Goal: Task Accomplishment & Management: Use online tool/utility

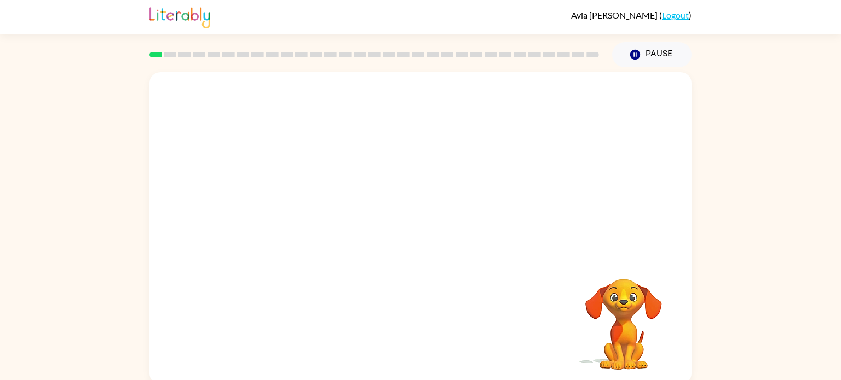
click at [395, 168] on video "Your browser must support playing .mp4 files to use Literably. Please try using…" at bounding box center [420, 164] width 542 height 184
click at [419, 246] on button "button" at bounding box center [420, 234] width 70 height 40
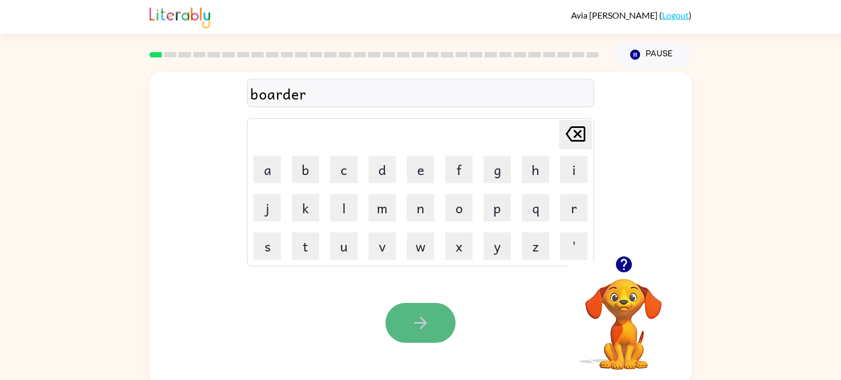
click at [423, 322] on icon "button" at bounding box center [420, 323] width 13 height 13
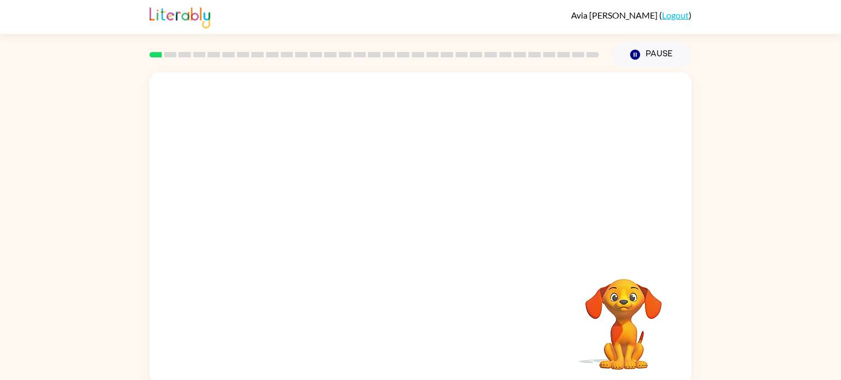
click at [562, 95] on video "Your browser must support playing .mp4 files to use Literably. Please try using…" at bounding box center [420, 164] width 542 height 184
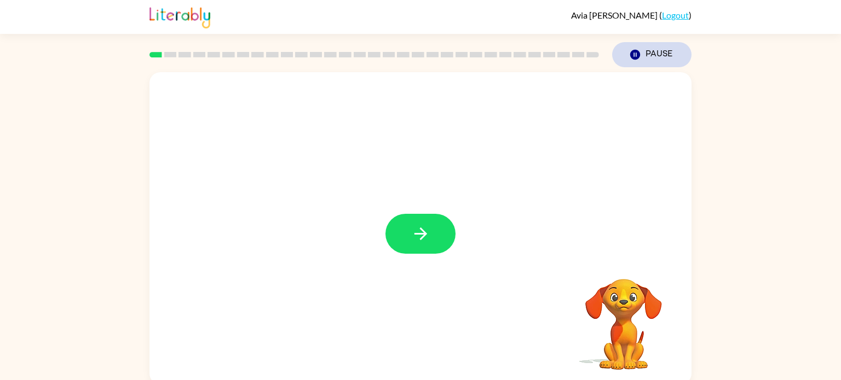
click at [655, 49] on button "Pause Pause" at bounding box center [651, 54] width 79 height 25
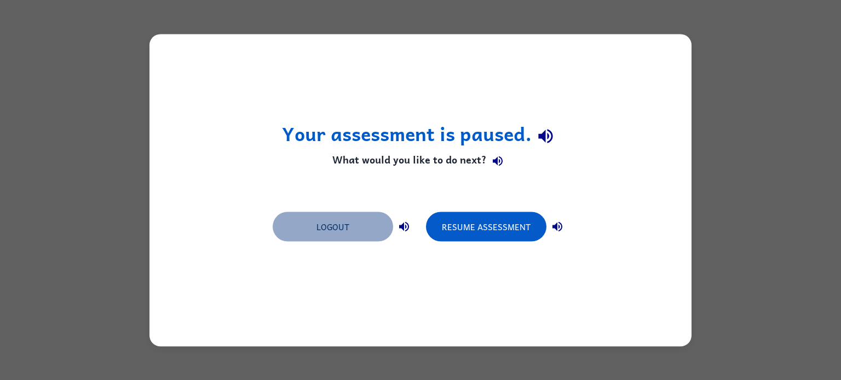
click at [321, 229] on button "Logout" at bounding box center [333, 227] width 120 height 30
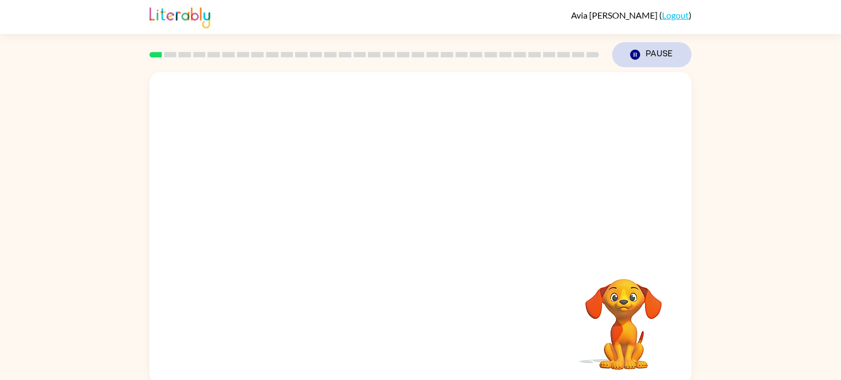
click at [646, 57] on button "Pause Pause" at bounding box center [651, 54] width 79 height 25
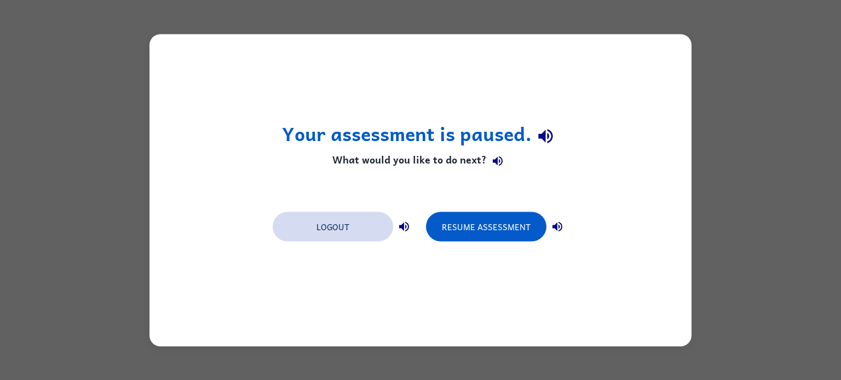
click at [325, 230] on button "Logout" at bounding box center [333, 227] width 120 height 30
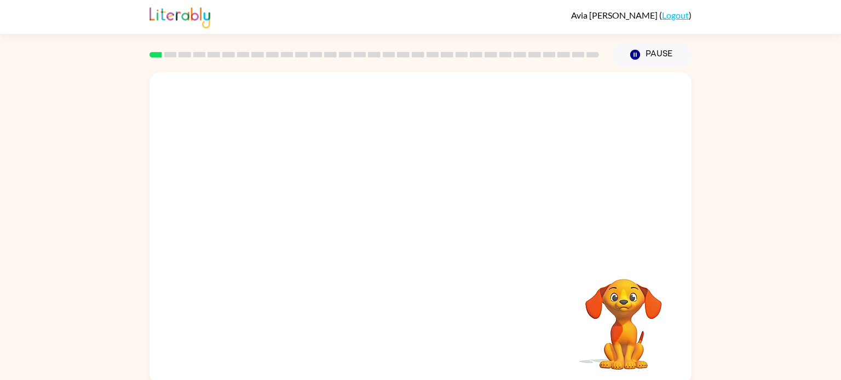
click at [323, 204] on video "Your browser must support playing .mp4 files to use Literably. Please try using…" at bounding box center [420, 164] width 542 height 184
click at [565, 105] on video "Your browser must support playing .mp4 files to use Literably. Please try using…" at bounding box center [420, 164] width 542 height 184
click at [300, 206] on video "Your browser must support playing .mp4 files to use Literably. Please try using…" at bounding box center [420, 164] width 542 height 184
click at [423, 241] on icon "button" at bounding box center [420, 233] width 19 height 19
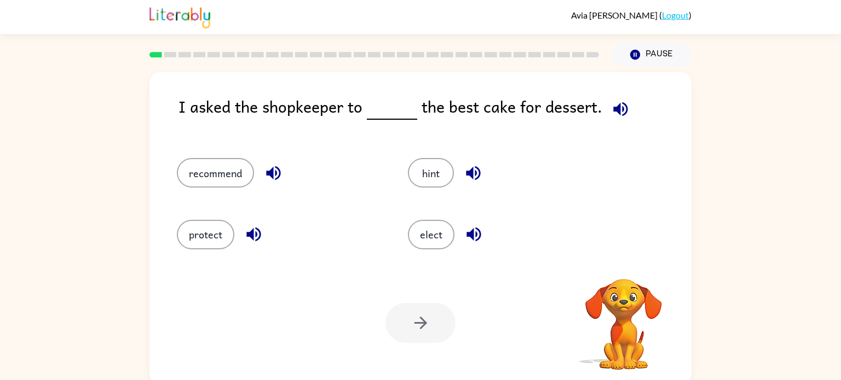
click at [619, 109] on icon "button" at bounding box center [620, 109] width 14 height 14
click at [268, 171] on icon "button" at bounding box center [273, 173] width 14 height 14
click at [221, 169] on button "recommend" at bounding box center [215, 173] width 77 height 30
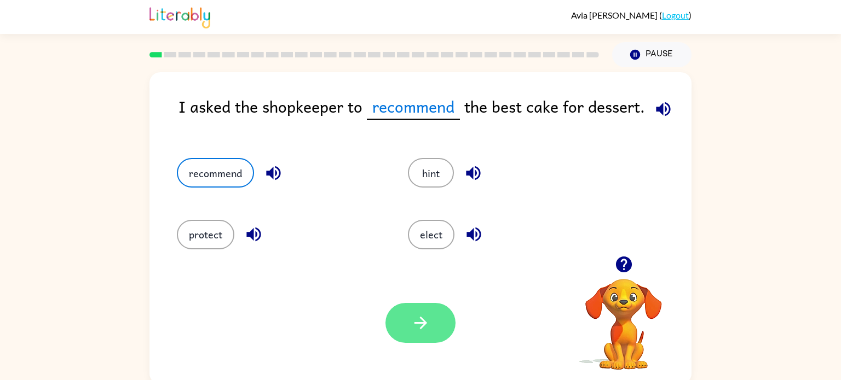
click at [417, 315] on icon "button" at bounding box center [420, 323] width 19 height 19
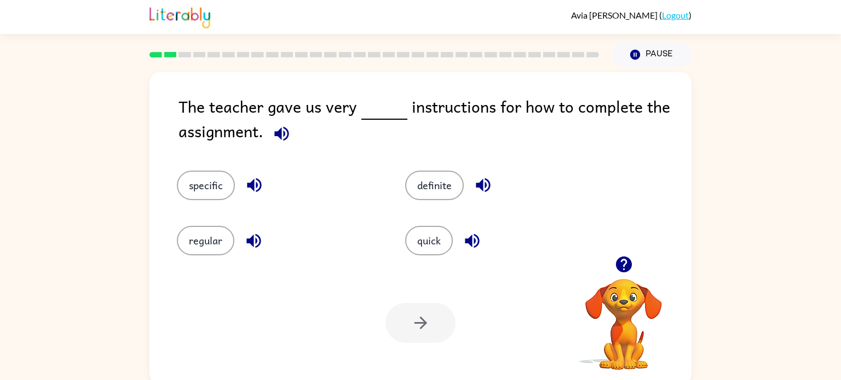
click at [284, 132] on icon "button" at bounding box center [281, 133] width 14 height 14
click at [195, 192] on button "specific" at bounding box center [206, 186] width 58 height 30
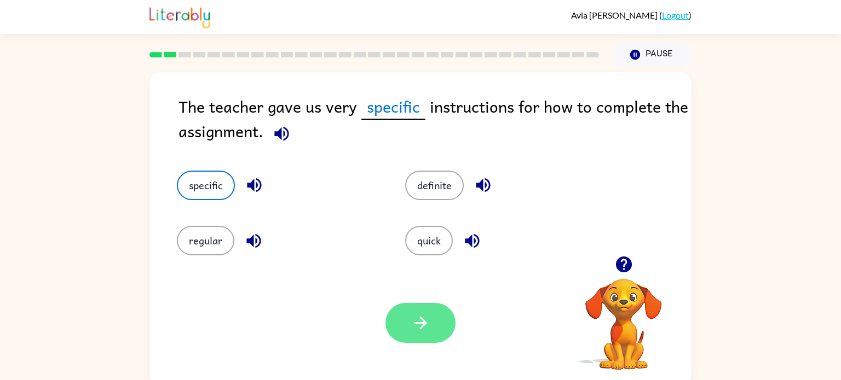
click at [423, 326] on icon "button" at bounding box center [420, 323] width 13 height 13
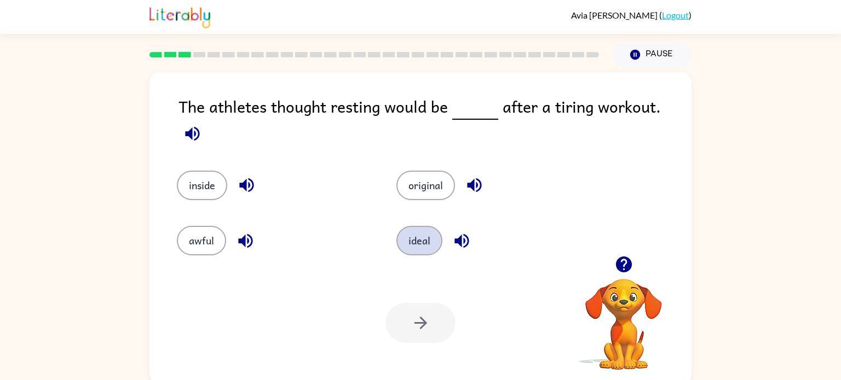
click at [414, 244] on button "ideal" at bounding box center [419, 241] width 46 height 30
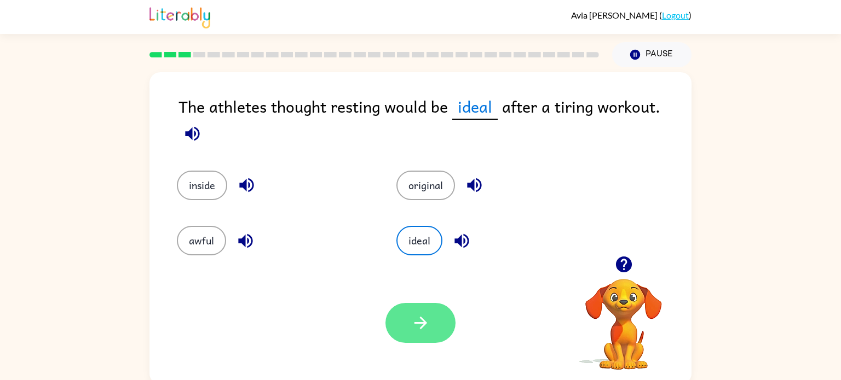
click at [431, 326] on button "button" at bounding box center [420, 323] width 70 height 40
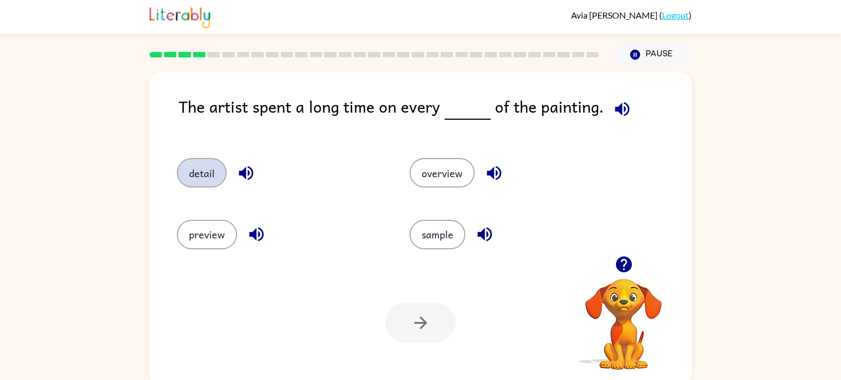
click at [194, 177] on button "detail" at bounding box center [202, 173] width 50 height 30
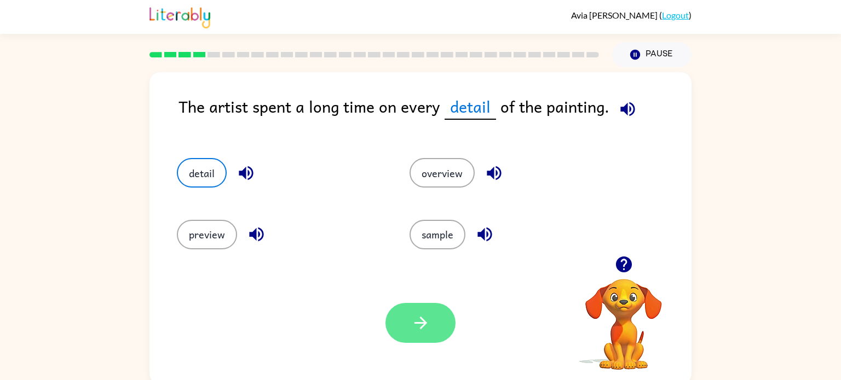
click at [411, 328] on icon "button" at bounding box center [420, 323] width 19 height 19
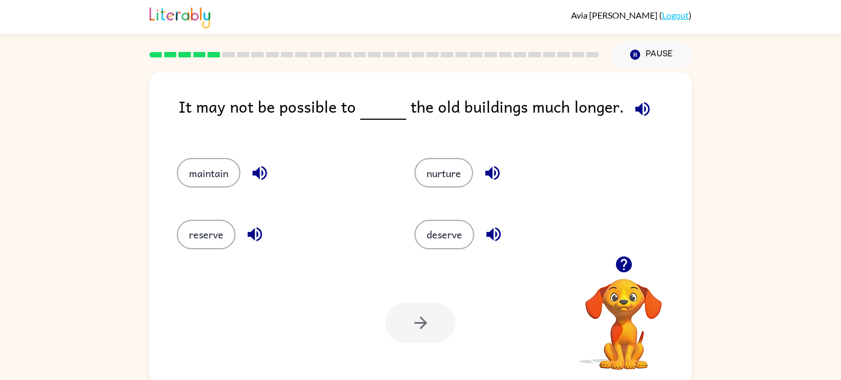
click at [633, 118] on icon "button" at bounding box center [642, 109] width 19 height 19
click at [633, 114] on icon "button" at bounding box center [642, 109] width 19 height 19
click at [635, 110] on icon "button" at bounding box center [642, 109] width 14 height 14
click at [203, 169] on button "maintain" at bounding box center [208, 173] width 63 height 30
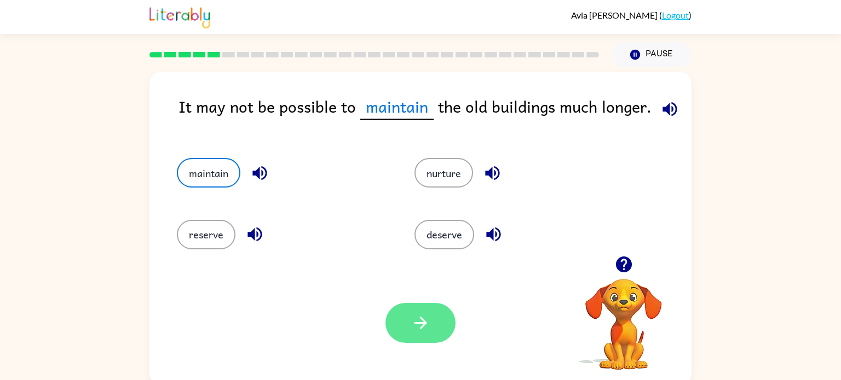
click at [413, 323] on icon "button" at bounding box center [420, 323] width 19 height 19
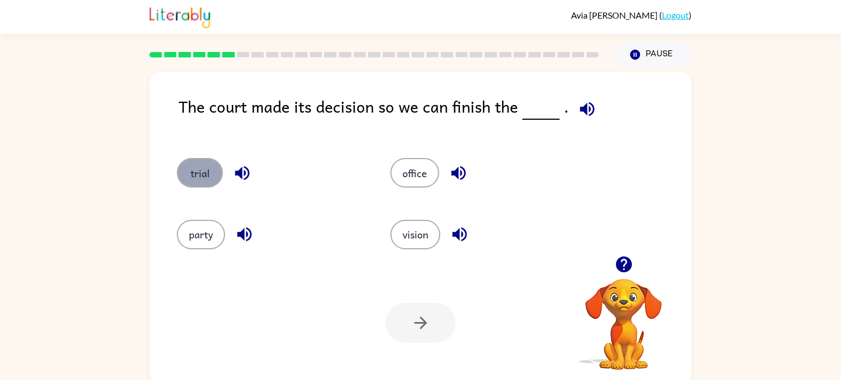
click at [215, 170] on button "trial" at bounding box center [200, 173] width 46 height 30
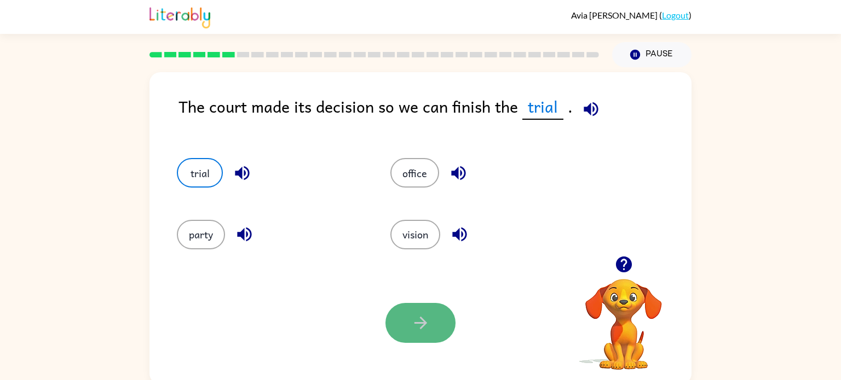
click at [435, 321] on button "button" at bounding box center [420, 323] width 70 height 40
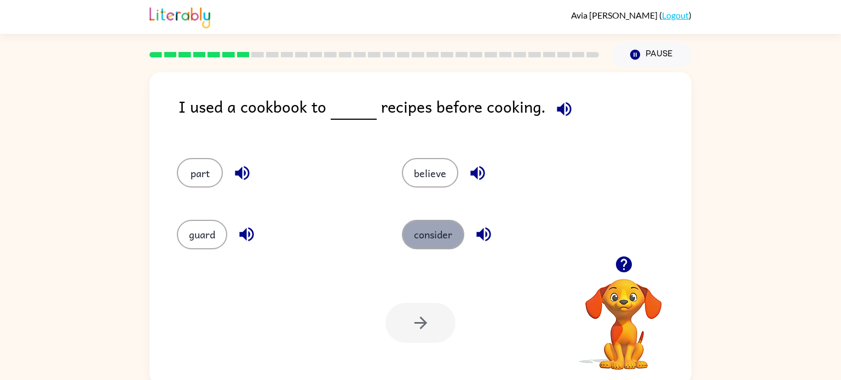
click at [433, 228] on button "consider" at bounding box center [433, 235] width 62 height 30
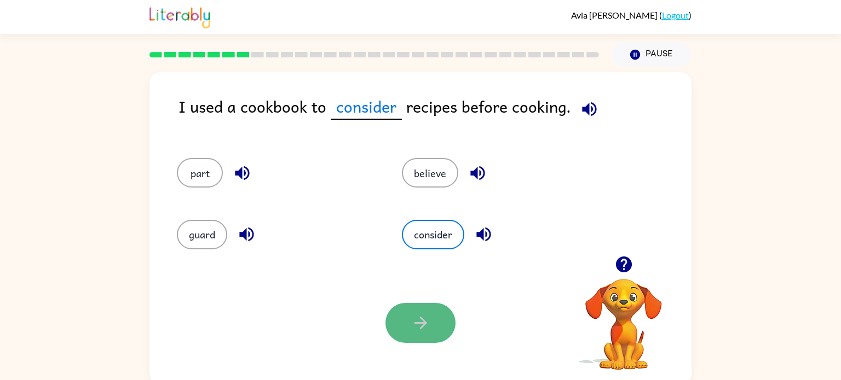
click at [423, 320] on icon "button" at bounding box center [420, 323] width 13 height 13
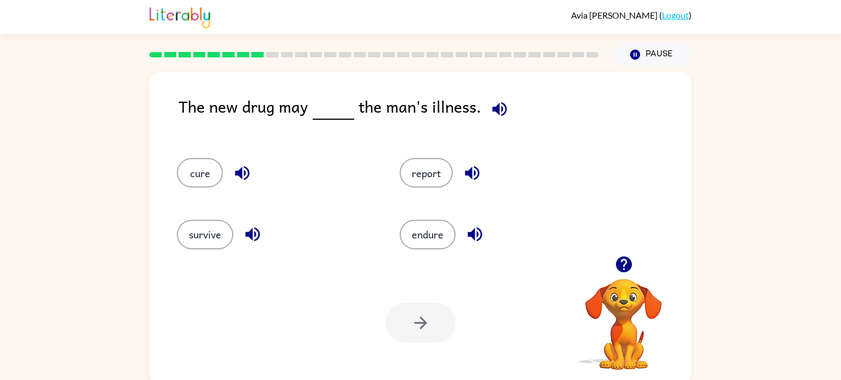
click at [499, 106] on icon "button" at bounding box center [499, 109] width 19 height 19
click at [209, 174] on button "cure" at bounding box center [200, 173] width 46 height 30
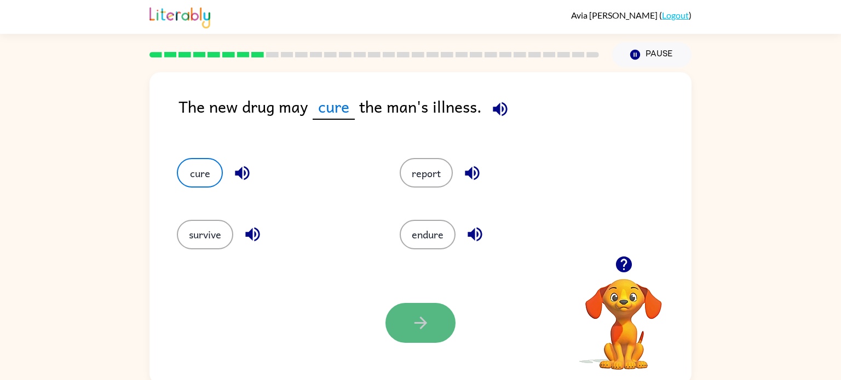
click at [427, 323] on icon "button" at bounding box center [420, 323] width 19 height 19
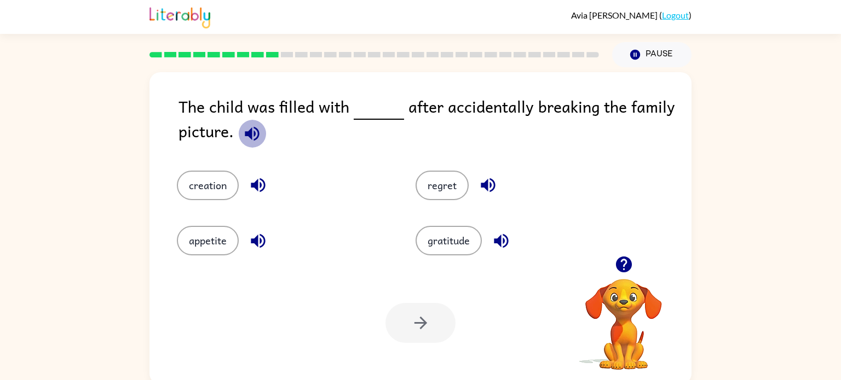
click at [250, 138] on icon "button" at bounding box center [252, 133] width 14 height 14
click at [437, 179] on button "regret" at bounding box center [441, 186] width 53 height 30
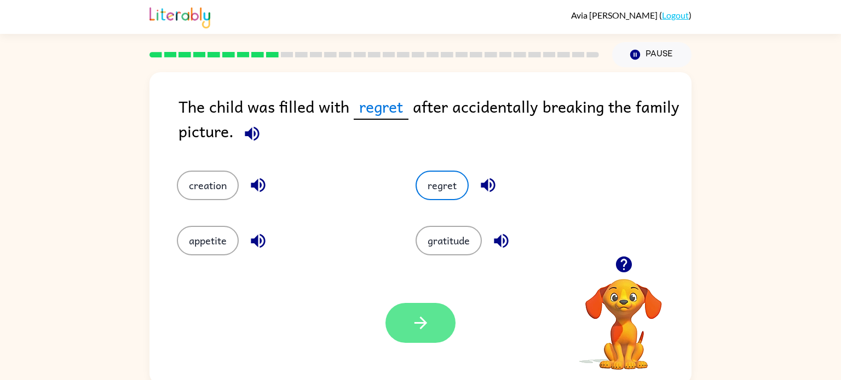
click at [416, 321] on icon "button" at bounding box center [420, 323] width 19 height 19
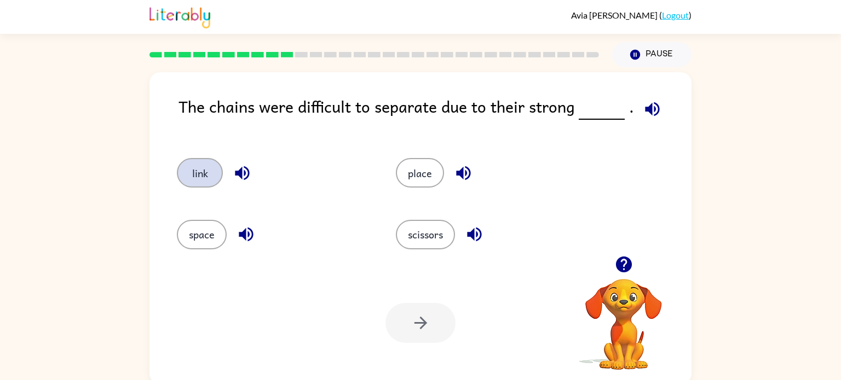
click at [216, 168] on button "link" at bounding box center [200, 173] width 46 height 30
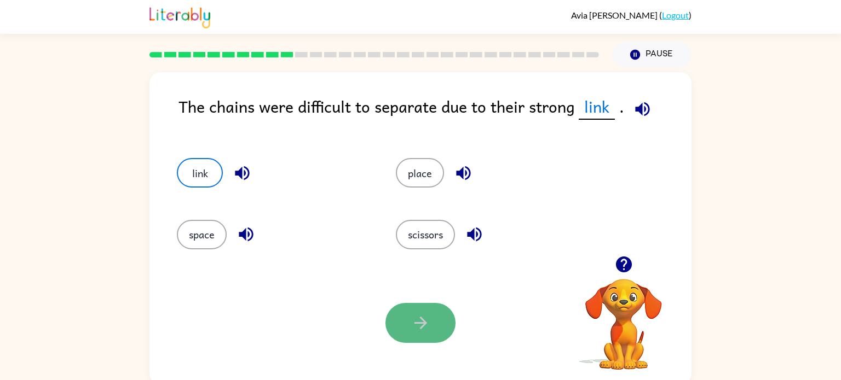
click at [436, 331] on button "button" at bounding box center [420, 323] width 70 height 40
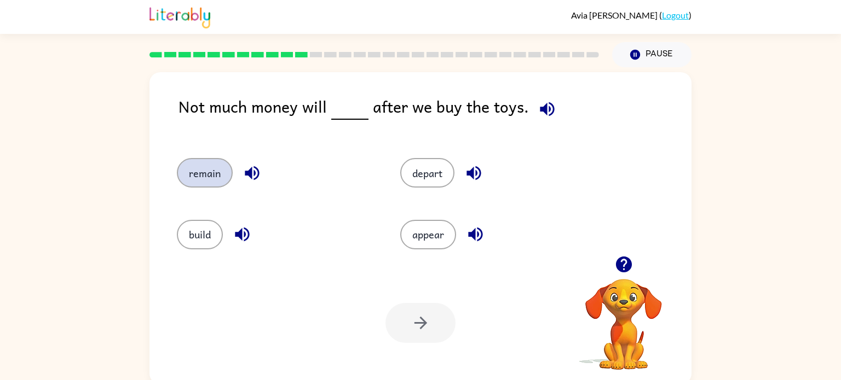
click at [221, 160] on button "remain" at bounding box center [205, 173] width 56 height 30
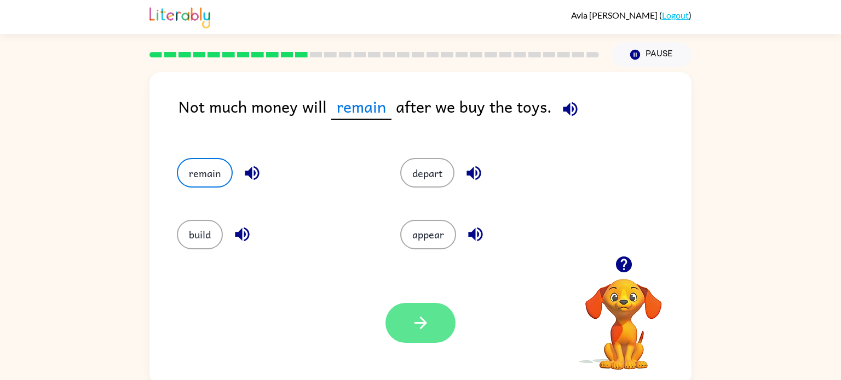
click at [415, 311] on button "button" at bounding box center [420, 323] width 70 height 40
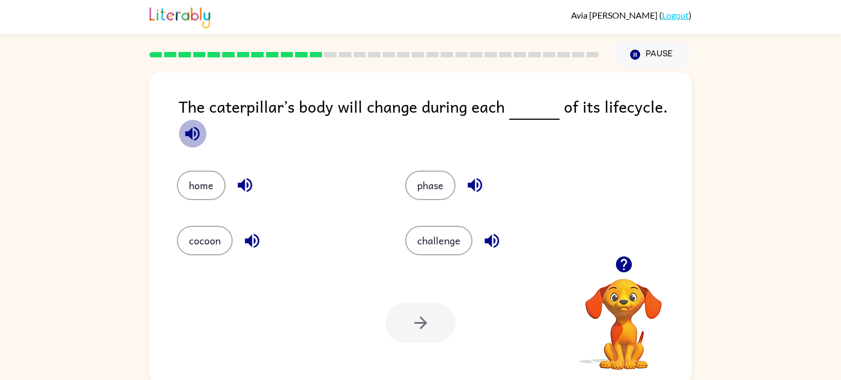
click at [194, 129] on icon "button" at bounding box center [192, 133] width 14 height 14
click at [417, 182] on button "phase" at bounding box center [430, 186] width 50 height 30
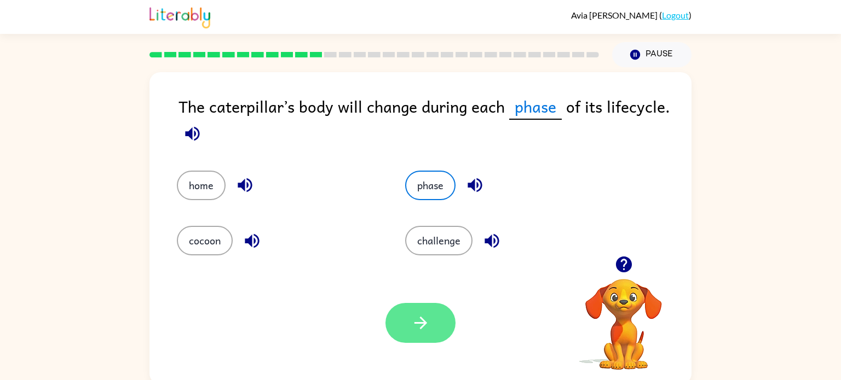
click at [454, 328] on button "button" at bounding box center [420, 323] width 70 height 40
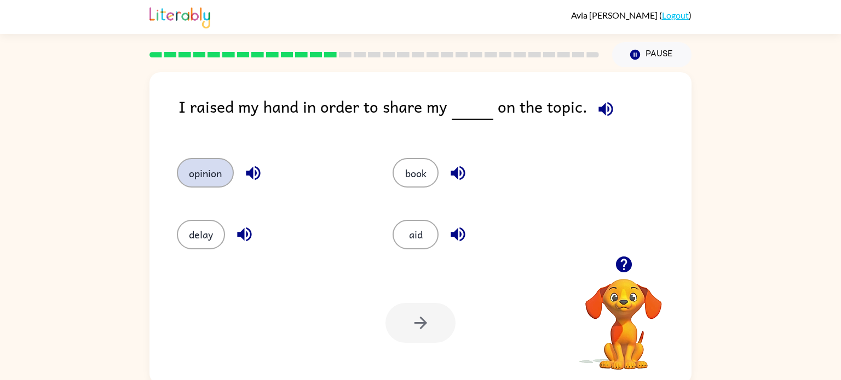
click at [220, 160] on button "opinion" at bounding box center [205, 173] width 57 height 30
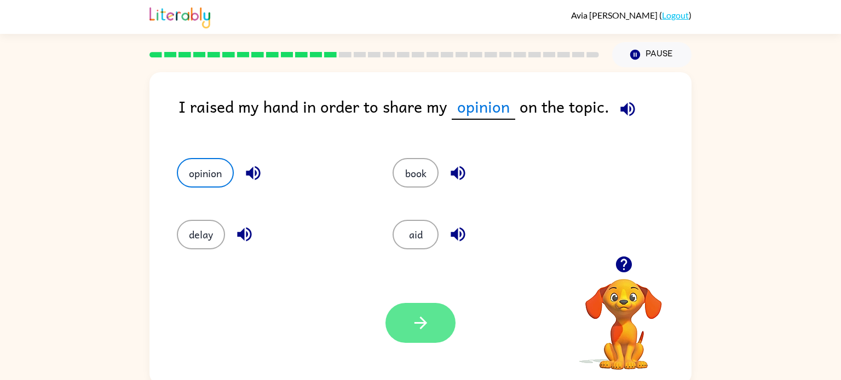
click at [408, 317] on button "button" at bounding box center [420, 323] width 70 height 40
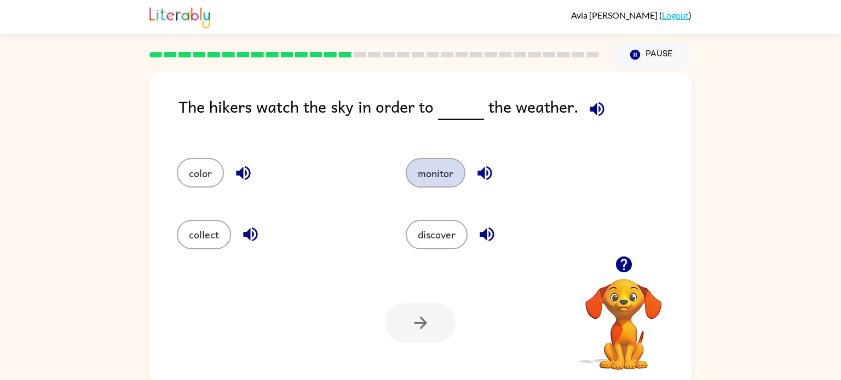
click at [425, 172] on button "monitor" at bounding box center [436, 173] width 60 height 30
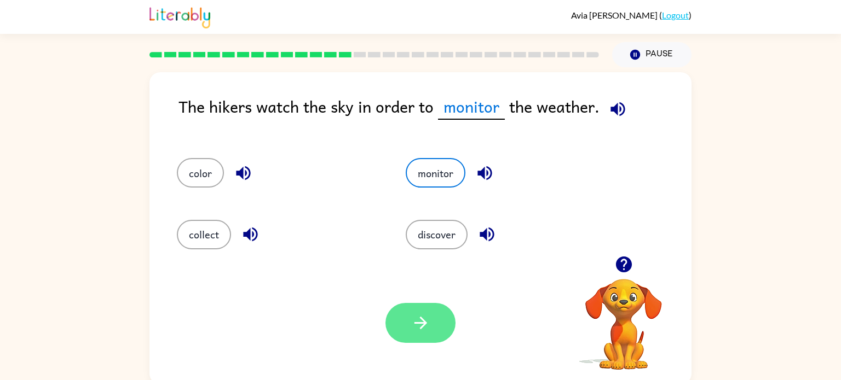
click at [436, 323] on button "button" at bounding box center [420, 323] width 70 height 40
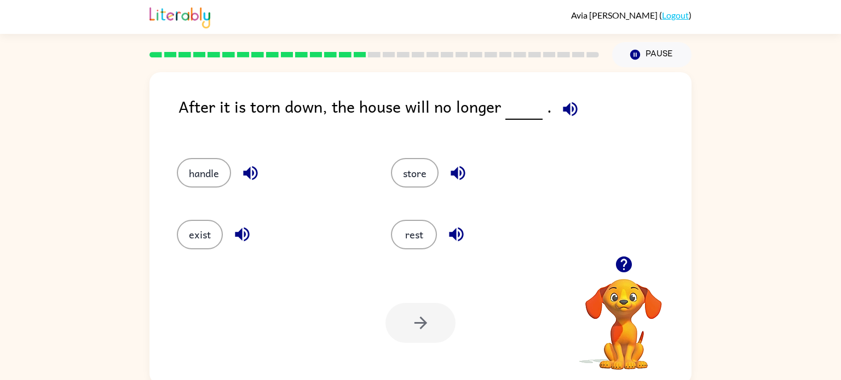
click at [435, 327] on div at bounding box center [420, 323] width 70 height 40
click at [208, 242] on button "exist" at bounding box center [200, 235] width 46 height 30
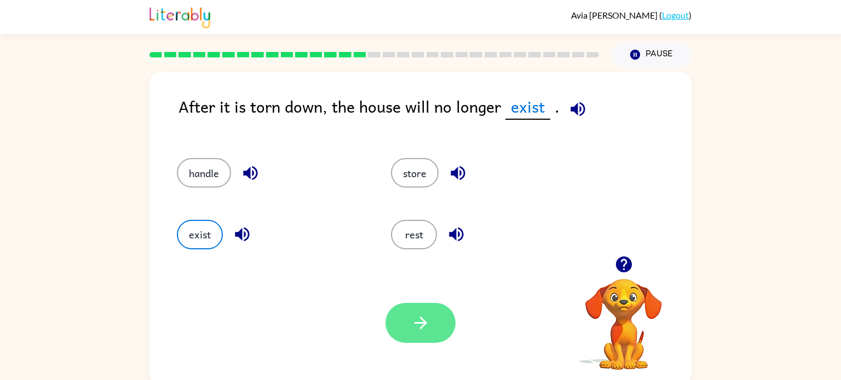
click at [405, 333] on button "button" at bounding box center [420, 323] width 70 height 40
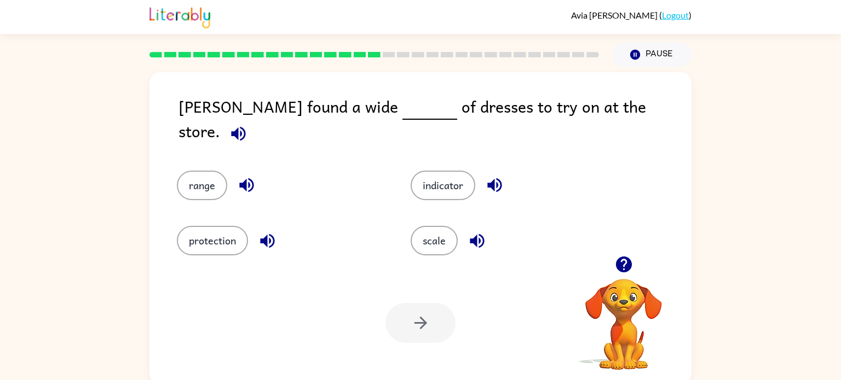
click at [248, 124] on icon "button" at bounding box center [238, 133] width 19 height 19
click at [191, 171] on button "range" at bounding box center [202, 186] width 50 height 30
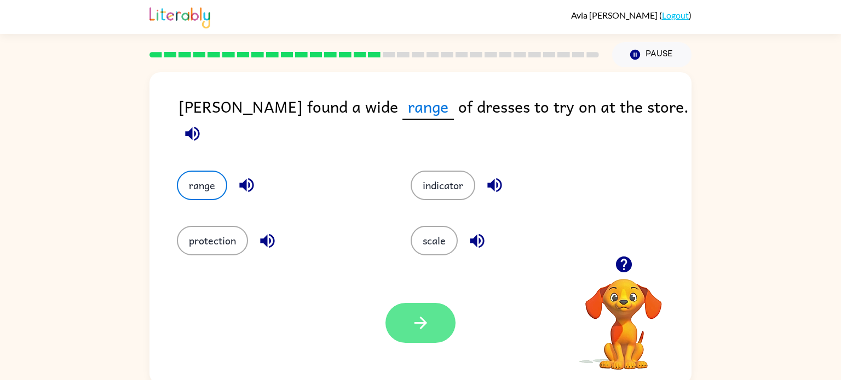
click at [430, 317] on icon "button" at bounding box center [420, 323] width 19 height 19
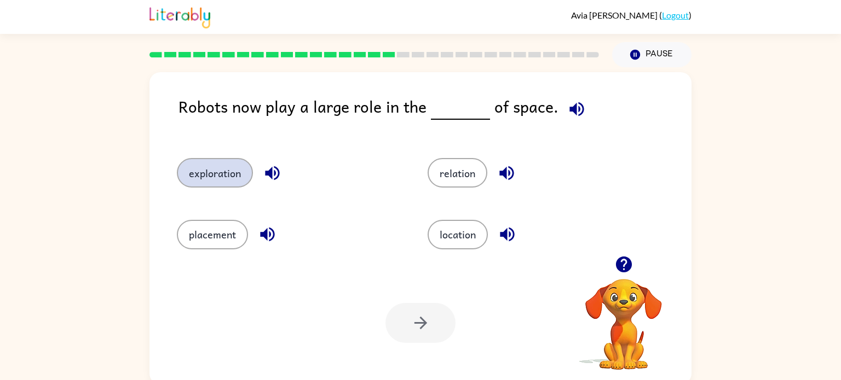
click at [237, 174] on button "exploration" at bounding box center [215, 173] width 76 height 30
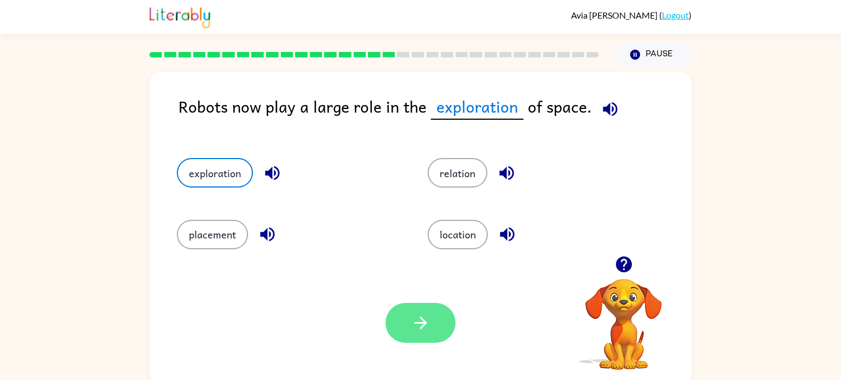
click at [427, 327] on icon "button" at bounding box center [420, 323] width 19 height 19
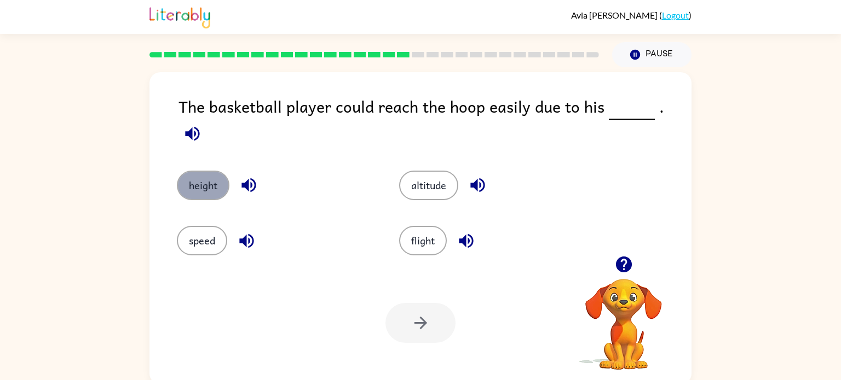
click at [187, 175] on button "height" at bounding box center [203, 186] width 53 height 30
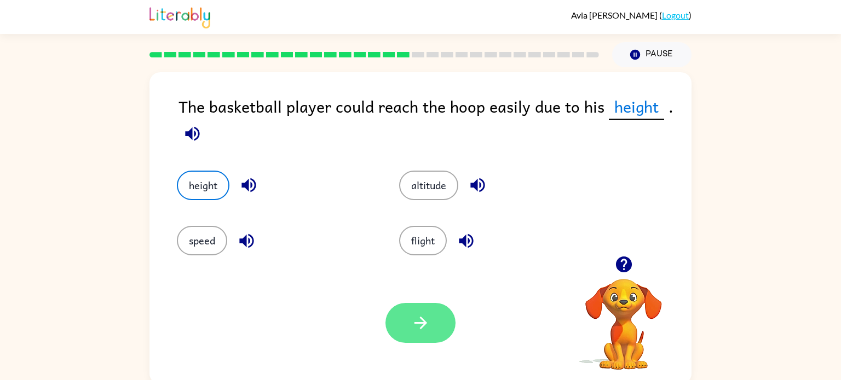
click at [408, 325] on button "button" at bounding box center [420, 323] width 70 height 40
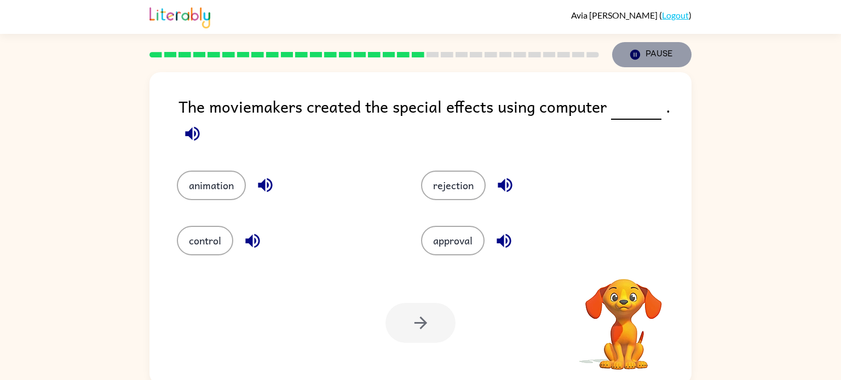
click at [639, 59] on icon "Pause" at bounding box center [635, 55] width 12 height 12
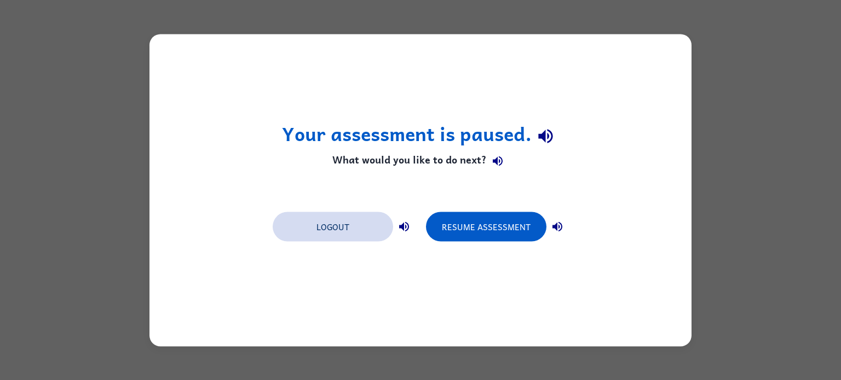
click at [374, 223] on button "Logout" at bounding box center [333, 227] width 120 height 30
